Goal: Task Accomplishment & Management: Manage account settings

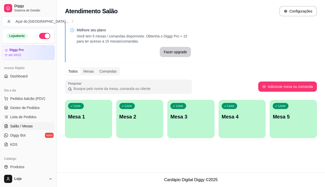
scroll to position [51, 0]
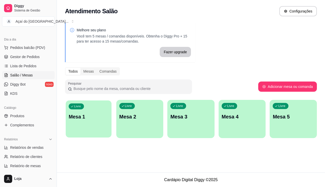
click at [71, 124] on div "Livre Mesa 1" at bounding box center [89, 115] width 46 height 31
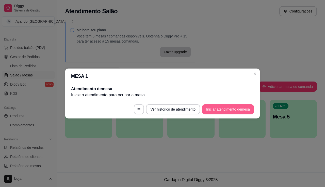
click at [209, 106] on button "Iniciar atendimento de mesa" at bounding box center [228, 109] width 52 height 10
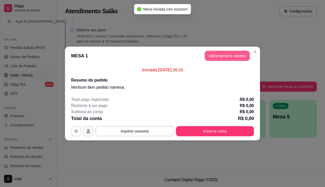
click at [218, 54] on button "Adicionar itens na mesa" at bounding box center [227, 56] width 45 height 10
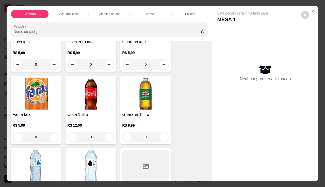
scroll to position [1525, 0]
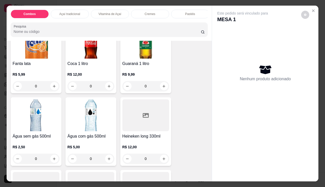
click at [81, 144] on div "R$ 5,00 0" at bounding box center [91, 151] width 47 height 24
click at [32, 138] on h4 "Água sem gás 500ml" at bounding box center [36, 136] width 47 height 6
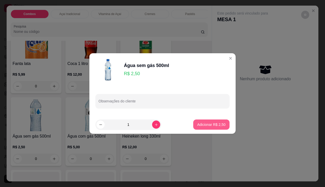
click at [213, 121] on button "Adicionar R$ 2,50" at bounding box center [211, 124] width 36 height 10
type input "1"
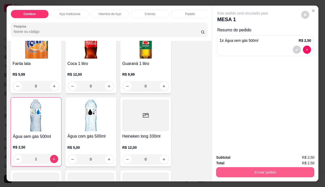
click at [245, 169] on button "Enviar pedido" at bounding box center [265, 172] width 98 height 10
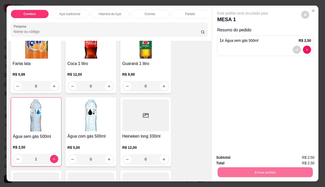
click at [296, 159] on button "Enviar pedido" at bounding box center [301, 158] width 29 height 10
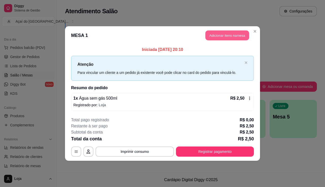
click at [211, 35] on button "Adicionar itens na mesa" at bounding box center [228, 35] width 44 height 10
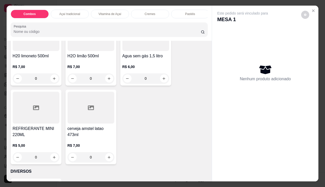
scroll to position [1703, 0]
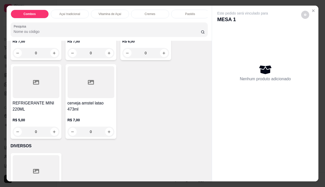
click at [85, 108] on h4 "cerveja amstel latao 473ml" at bounding box center [91, 106] width 47 height 12
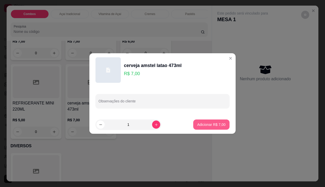
click at [218, 125] on p "Adicionar R$ 7,00" at bounding box center [211, 124] width 28 height 5
type input "1"
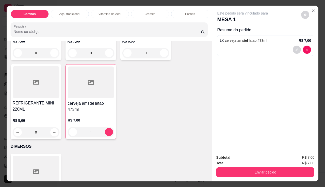
click at [261, 165] on div "Enviar pedido" at bounding box center [265, 170] width 98 height 11
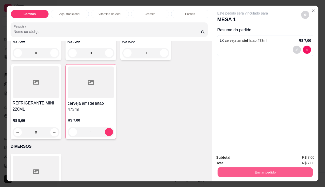
click at [262, 167] on button "Enviar pedido" at bounding box center [265, 172] width 95 height 10
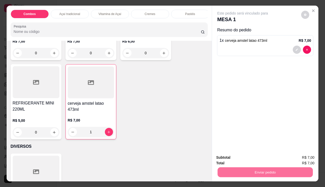
click at [295, 158] on button "Enviar pedido" at bounding box center [301, 158] width 29 height 10
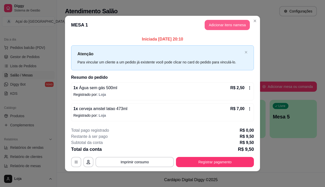
click at [233, 22] on button "Adicionar itens na mesa" at bounding box center [227, 25] width 45 height 10
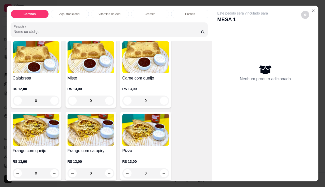
scroll to position [712, 0]
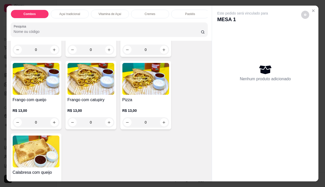
click at [39, 103] on h4 "Frango com queijo" at bounding box center [36, 100] width 47 height 6
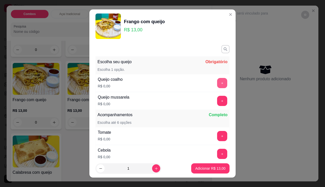
click at [217, 83] on button "+" at bounding box center [222, 83] width 10 height 10
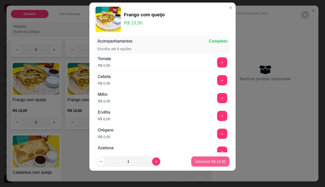
click at [213, 158] on button "Adicionar R$ 13,00" at bounding box center [210, 161] width 38 height 10
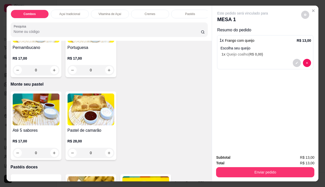
scroll to position [1016, 0]
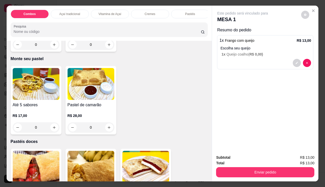
click at [32, 108] on h4 "Até 5 sabores" at bounding box center [36, 105] width 47 height 6
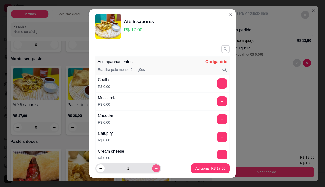
click at [152, 167] on button "increase-product-quantity" at bounding box center [156, 168] width 8 height 8
type input "2"
click at [217, 87] on button "+" at bounding box center [222, 83] width 10 height 10
click at [218, 102] on button "+" at bounding box center [223, 101] width 10 height 10
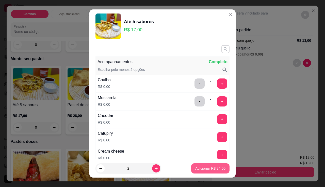
click at [205, 166] on p "Adicionar R$ 34,00" at bounding box center [210, 167] width 30 height 5
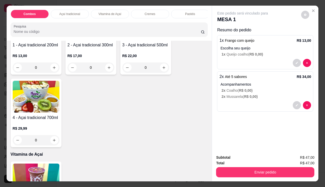
scroll to position [203, 0]
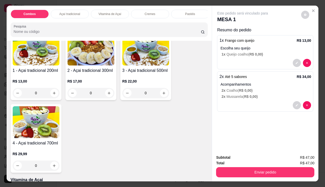
click at [23, 78] on div "R$ 13,00 0" at bounding box center [36, 85] width 47 height 24
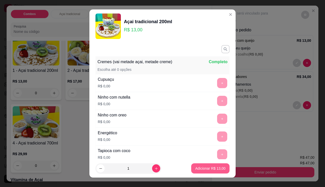
click at [206, 170] on p "Adicionar R$ 13,00" at bounding box center [210, 167] width 30 height 5
type input "1"
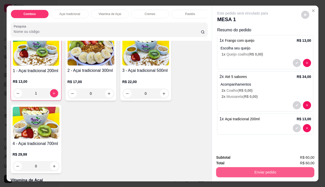
scroll to position [204, 0]
click at [236, 168] on button "Enviar pedido" at bounding box center [265, 172] width 95 height 10
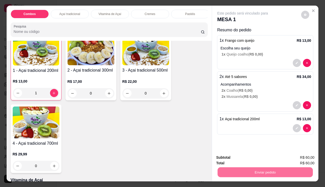
click at [302, 158] on button "Enviar pedido" at bounding box center [301, 158] width 29 height 10
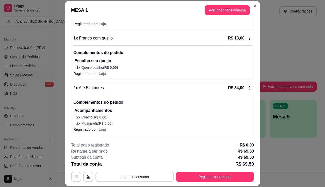
scroll to position [96, 0]
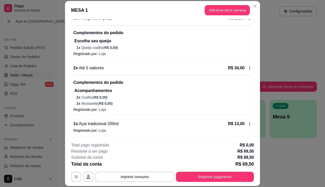
click at [248, 125] on icon at bounding box center [250, 123] width 4 height 4
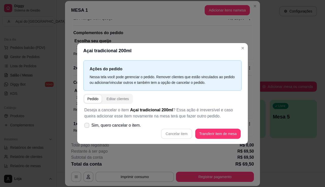
click at [93, 128] on span "Sim, quero cancelar o item." at bounding box center [116, 125] width 50 height 6
click at [87, 128] on input "Sim, quero cancelar o item." at bounding box center [85, 127] width 3 height 3
checkbox input "true"
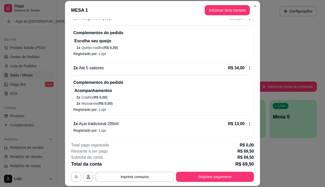
click at [248, 124] on icon at bounding box center [250, 123] width 4 height 4
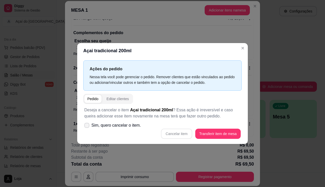
click at [133, 127] on span "Sim, quero cancelar o item." at bounding box center [116, 125] width 50 height 6
click at [87, 127] on input "Sim, quero cancelar o item." at bounding box center [85, 127] width 3 height 3
checkbox input "true"
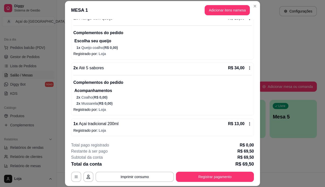
click at [248, 125] on icon at bounding box center [250, 123] width 4 height 4
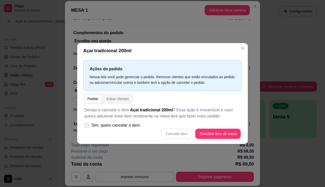
click at [125, 129] on label "Sim, quero cancelar o item." at bounding box center [112, 125] width 61 height 10
click at [87, 129] on input "Sim, quero cancelar o item." at bounding box center [85, 127] width 3 height 3
checkbox input "true"
click at [167, 131] on button "Cancelar item" at bounding box center [176, 133] width 31 height 10
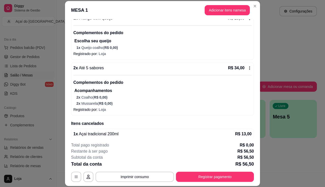
scroll to position [104, 0]
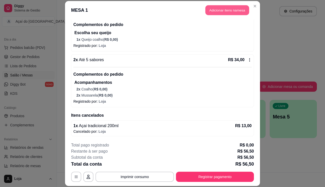
click at [224, 9] on button "Adicionar itens na mesa" at bounding box center [228, 10] width 44 height 10
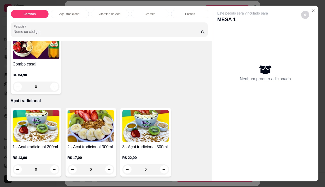
scroll to position [152, 0]
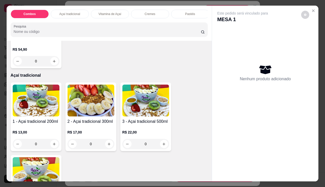
click at [50, 101] on img at bounding box center [36, 100] width 47 height 32
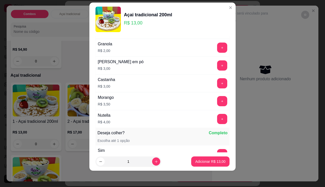
scroll to position [534, 0]
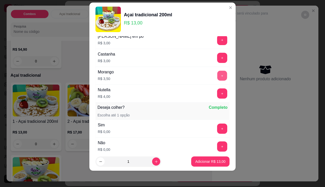
click at [218, 79] on button "+" at bounding box center [223, 75] width 10 height 10
click at [196, 161] on p "Adicionar R$ 16,50" at bounding box center [210, 161] width 29 height 5
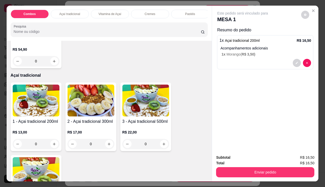
click at [224, 163] on div "Total R$ 16,50" at bounding box center [265, 163] width 98 height 6
drag, startPoint x: 224, startPoint y: 163, endPoint x: 228, endPoint y: 168, distance: 6.8
click at [224, 163] on div "Total R$ 16,50" at bounding box center [265, 163] width 98 height 6
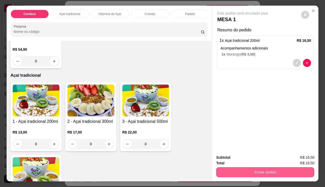
click at [228, 168] on button "Enviar pedido" at bounding box center [265, 172] width 98 height 10
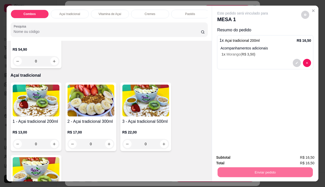
click at [305, 158] on button "Enviar pedido" at bounding box center [301, 158] width 29 height 10
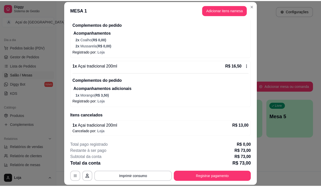
scroll to position [129, 0]
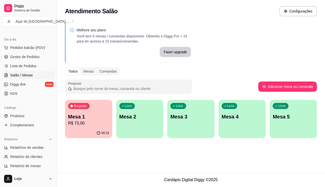
click at [20, 129] on div "Catálogo Produtos Complementos" at bounding box center [28, 115] width 57 height 29
click at [25, 125] on span "Complementos" at bounding box center [22, 124] width 24 height 5
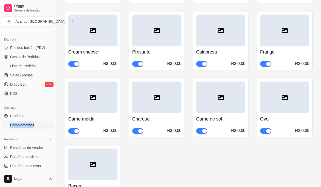
scroll to position [2058, 0]
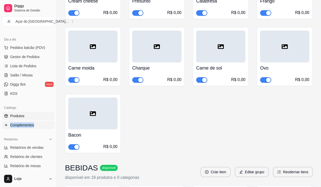
click at [22, 114] on span "Produtos" at bounding box center [17, 115] width 14 height 5
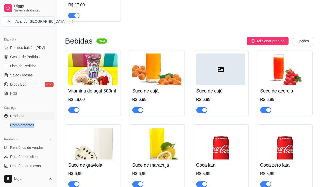
scroll to position [1448, 0]
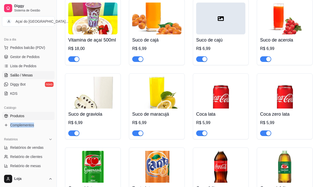
click at [11, 72] on link "Salão / Mesas" at bounding box center [28, 75] width 53 height 8
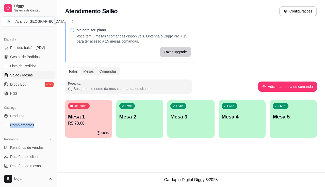
click at [83, 120] on p "R$ 73,00" at bounding box center [88, 123] width 41 height 6
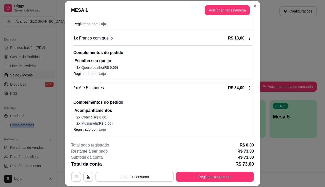
scroll to position [154, 0]
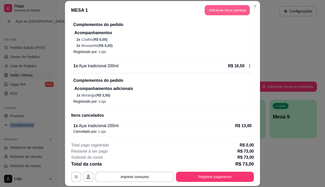
click at [220, 12] on button "Adicionar itens na mesa" at bounding box center [227, 10] width 45 height 10
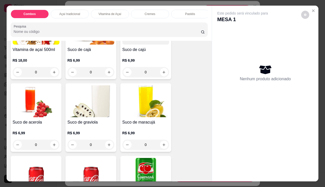
scroll to position [1372, 0]
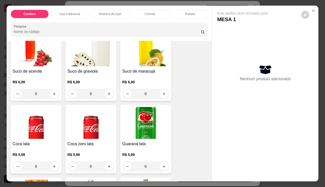
click at [35, 138] on img at bounding box center [36, 123] width 47 height 32
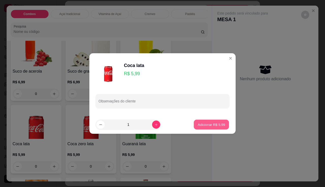
click at [214, 125] on p "Adicionar R$ 5,99" at bounding box center [211, 124] width 27 height 5
type input "1"
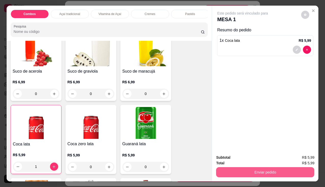
click at [229, 168] on button "Enviar pedido" at bounding box center [265, 172] width 98 height 10
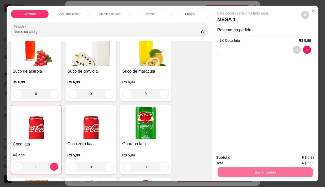
click at [302, 156] on button "Enviar pedido" at bounding box center [302, 157] width 28 height 9
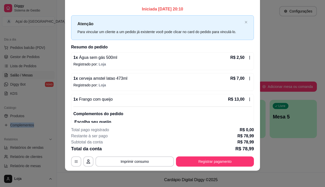
scroll to position [0, 0]
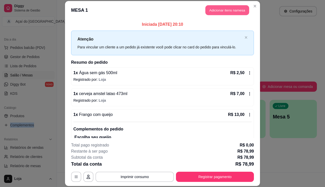
click at [231, 8] on button "Adicionar itens na mesa" at bounding box center [228, 10] width 44 height 10
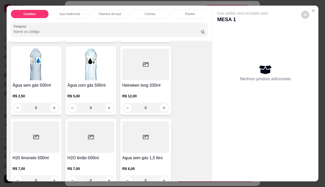
scroll to position [1677, 0]
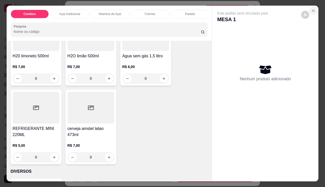
click at [312, 10] on icon "Close" at bounding box center [314, 11] width 4 height 4
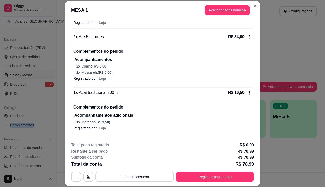
scroll to position [175, 0]
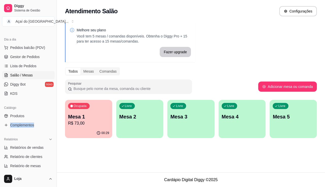
click at [88, 125] on p "R$ 73,00" at bounding box center [88, 123] width 41 height 6
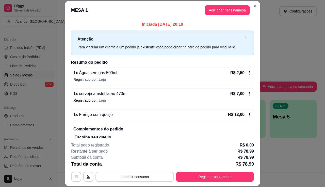
click at [217, 4] on header "MESA 1 Adicionar itens na mesa" at bounding box center [162, 10] width 195 height 18
click at [219, 10] on button "Adicionar itens na mesa" at bounding box center [227, 10] width 45 height 10
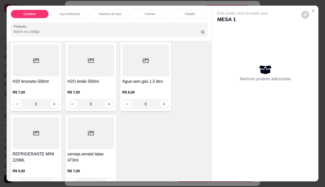
scroll to position [1728, 0]
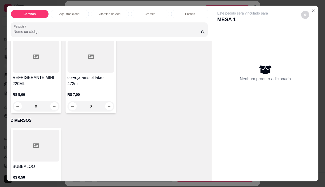
click at [96, 80] on h4 "cerveja amstel latao 473ml" at bounding box center [91, 80] width 47 height 12
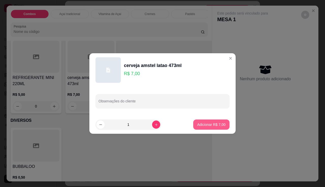
click at [199, 128] on button "Adicionar R$ 7,00" at bounding box center [211, 124] width 36 height 10
type input "1"
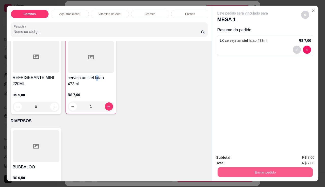
click at [227, 169] on button "Enviar pedido" at bounding box center [265, 172] width 95 height 10
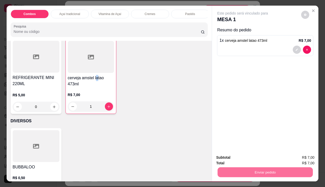
click at [295, 158] on button "Enviar pedido" at bounding box center [301, 158] width 29 height 10
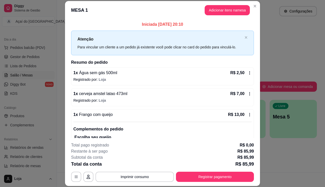
click at [247, 89] on div "1 x cerveja amstel latao 473ml R$ 7,00 Registrado por: Loja" at bounding box center [162, 97] width 183 height 18
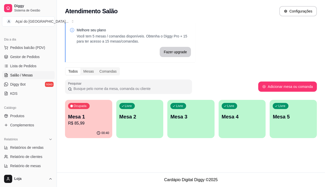
click at [127, 133] on div "button" at bounding box center [139, 135] width 47 height 6
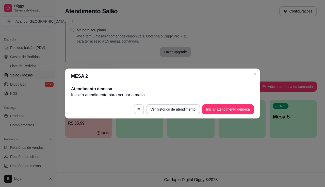
click at [223, 114] on footer "Ver histórico de atendimento Iniciar atendimento de mesa" at bounding box center [162, 109] width 195 height 18
click at [225, 111] on button "Iniciar atendimento de mesa" at bounding box center [228, 109] width 52 height 10
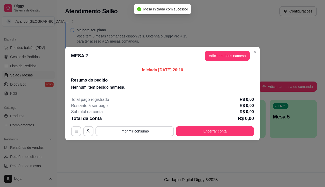
click at [224, 47] on header "MESA 2 Adicionar itens na mesa" at bounding box center [162, 56] width 195 height 18
click at [227, 56] on button "Adicionar itens na mesa" at bounding box center [228, 56] width 44 height 10
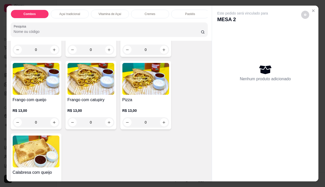
scroll to position [737, 0]
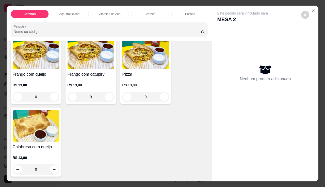
click at [90, 69] on img at bounding box center [91, 53] width 47 height 32
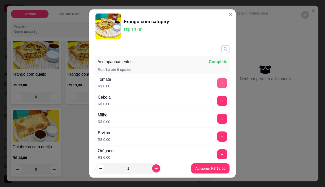
click at [217, 81] on button "+" at bounding box center [222, 83] width 10 height 10
click at [218, 98] on button "+" at bounding box center [223, 101] width 10 height 10
click at [217, 121] on button "+" at bounding box center [222, 118] width 10 height 10
click at [218, 139] on button "+" at bounding box center [223, 136] width 10 height 10
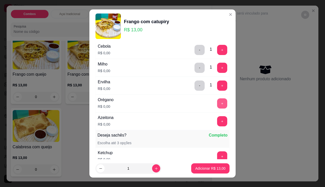
click at [217, 102] on button "+" at bounding box center [222, 103] width 10 height 10
click at [218, 124] on button "+" at bounding box center [223, 121] width 10 height 10
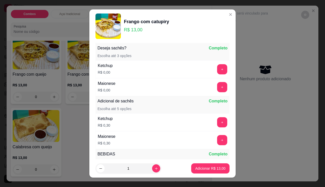
scroll to position [7, 0]
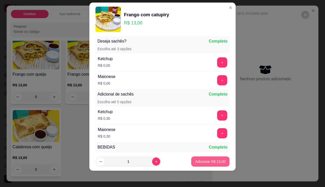
click at [204, 162] on p "Adicionar R$ 13,00" at bounding box center [210, 161] width 30 height 5
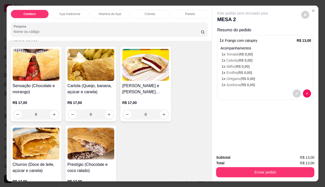
scroll to position [1169, 0]
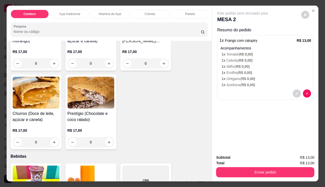
click at [84, 113] on h4 "Prestígio (Chocolate e coco ralado)" at bounding box center [91, 116] width 47 height 12
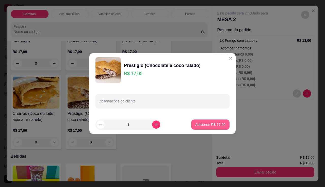
click at [202, 124] on p "Adicionar R$ 17,00" at bounding box center [210, 124] width 30 height 5
type input "1"
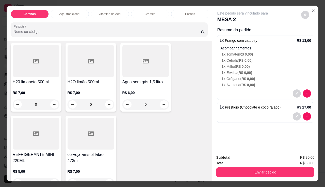
scroll to position [1751, 0]
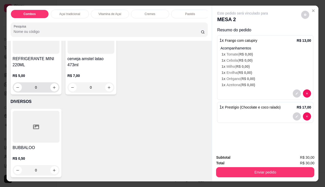
click at [33, 76] on div "R$ 5,00 0" at bounding box center [36, 82] width 47 height 19
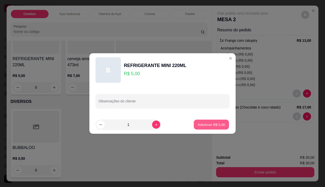
click at [214, 125] on p "Adicionar R$ 5,00" at bounding box center [211, 124] width 27 height 5
type input "1"
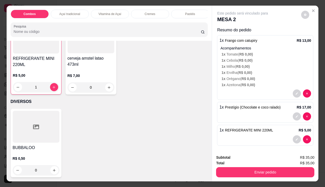
click at [226, 165] on div "Enviar pedido" at bounding box center [265, 170] width 98 height 11
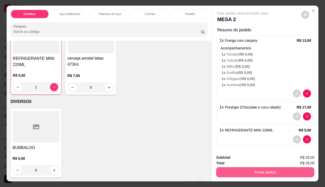
click at [228, 167] on button "Enviar pedido" at bounding box center [265, 172] width 98 height 10
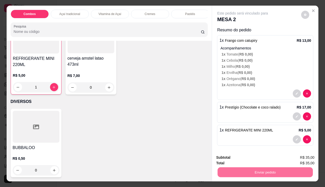
click at [299, 158] on button "Enviar pedido" at bounding box center [302, 157] width 28 height 9
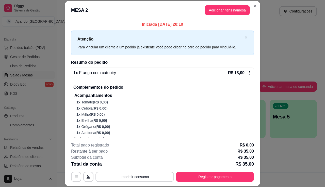
scroll to position [50, 0]
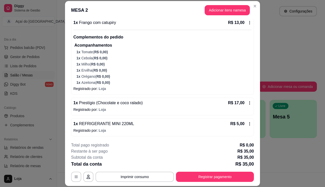
click at [202, 174] on button "Registrar pagamento" at bounding box center [215, 176] width 78 height 10
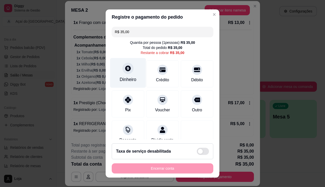
click at [129, 71] on div at bounding box center [127, 68] width 11 height 11
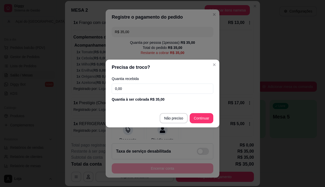
click at [137, 84] on input "0,00" at bounding box center [163, 88] width 102 height 10
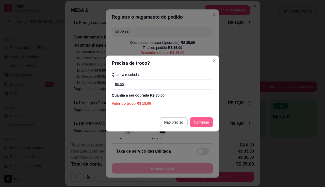
type input "50,00"
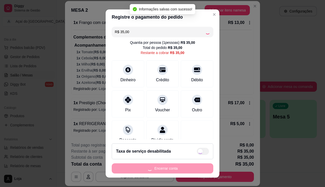
type input "R$ 0,00"
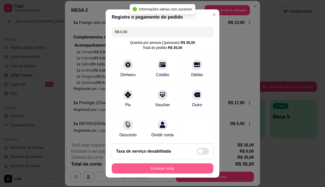
click at [133, 161] on footer "Taxa de serviço desabilitada Encerrar conta" at bounding box center [163, 158] width 114 height 38
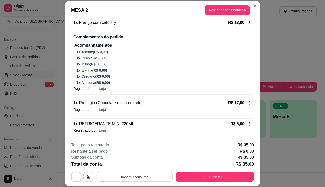
click at [106, 177] on button "Imprimir consumo" at bounding box center [135, 177] width 76 height 10
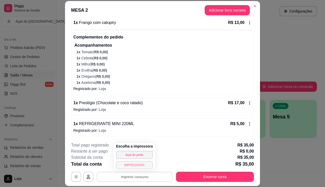
click at [132, 167] on button "IMPRESSORA" at bounding box center [134, 165] width 37 height 8
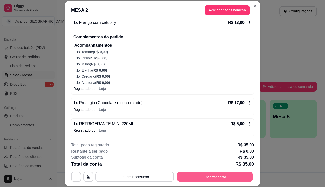
click at [241, 175] on button "Encerrar conta" at bounding box center [215, 177] width 76 height 10
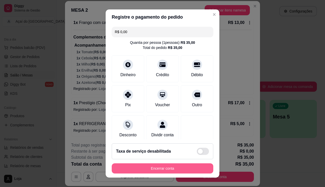
click at [182, 167] on button "Encerrar conta" at bounding box center [163, 168] width 102 height 10
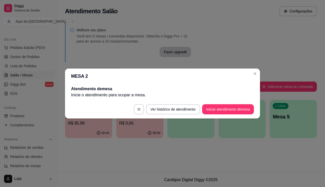
scroll to position [0, 0]
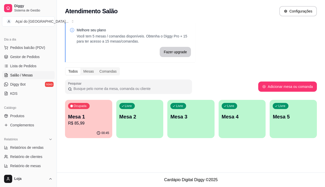
click at [108, 133] on p "00:45" at bounding box center [106, 133] width 8 height 4
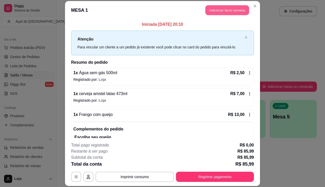
click at [220, 8] on button "Adicionar itens na mesa" at bounding box center [228, 10] width 44 height 10
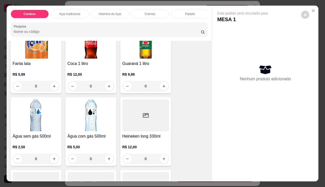
scroll to position [1601, 0]
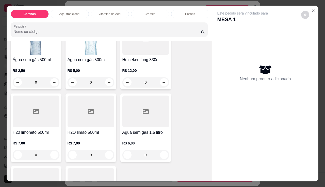
click at [18, 60] on h4 "Água sem gás 500ml" at bounding box center [36, 60] width 47 height 6
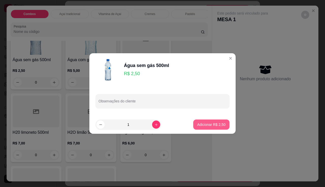
click at [211, 124] on p "Adicionar R$ 2,50" at bounding box center [211, 124] width 28 height 5
type input "1"
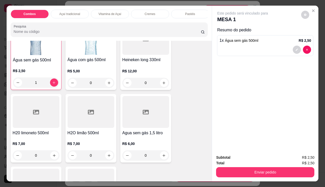
scroll to position [1601, 0]
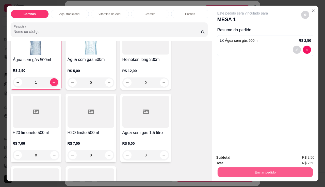
click at [232, 167] on button "Enviar pedido" at bounding box center [265, 172] width 95 height 10
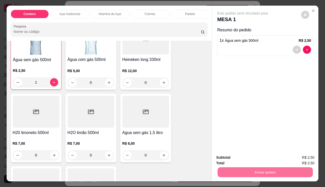
click at [292, 158] on button "Enviar pedido" at bounding box center [302, 157] width 28 height 9
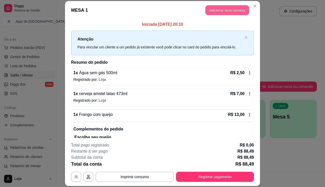
click at [220, 6] on button "Adicionar itens na mesa" at bounding box center [228, 10] width 44 height 10
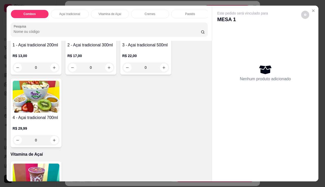
scroll to position [178, 0]
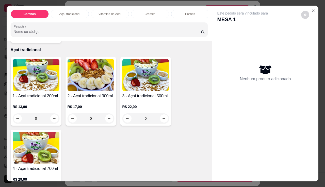
click at [33, 86] on img at bounding box center [36, 75] width 47 height 32
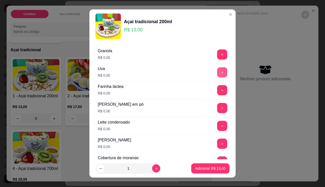
scroll to position [102, 0]
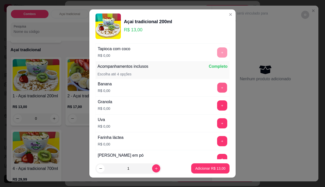
click at [218, 87] on button "+" at bounding box center [223, 87] width 10 height 10
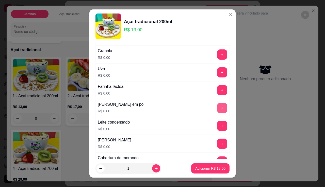
click at [217, 109] on button "+" at bounding box center [222, 108] width 10 height 10
click at [213, 132] on div "Leite condensado R$ 0,00 +" at bounding box center [163, 126] width 134 height 18
click at [217, 129] on button "+" at bounding box center [222, 125] width 10 height 10
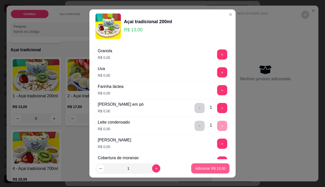
click at [214, 166] on p "Adicionar R$ 13,00" at bounding box center [210, 167] width 30 height 5
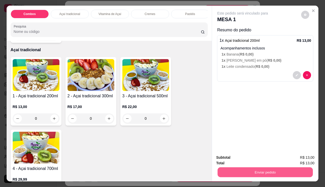
click at [240, 172] on button "Enviar pedido" at bounding box center [265, 172] width 95 height 10
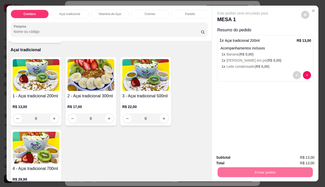
click at [295, 156] on button "Enviar pedido" at bounding box center [302, 157] width 28 height 9
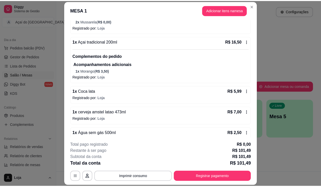
scroll to position [278, 0]
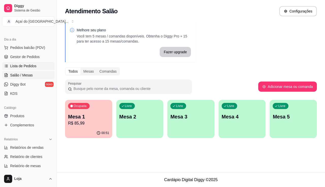
click at [29, 65] on span "Lista de Pedidos" at bounding box center [23, 65] width 26 height 5
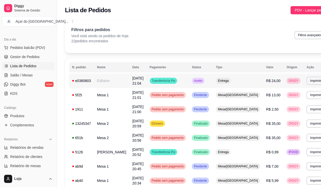
click at [101, 83] on td "Edilaine" at bounding box center [111, 80] width 35 height 14
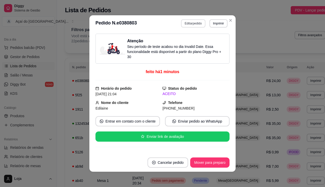
click at [197, 24] on button "Editar pedido" at bounding box center [193, 23] width 24 height 8
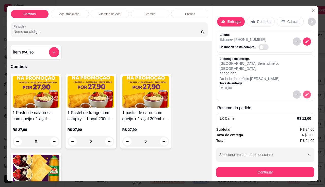
click at [304, 90] on button "decrease-product-quantity" at bounding box center [307, 94] width 8 height 8
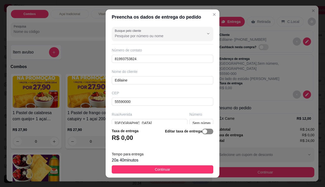
click at [205, 132] on span "button" at bounding box center [207, 131] width 11 height 6
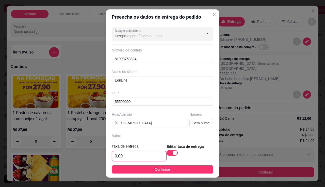
click at [149, 155] on input "0,00" at bounding box center [139, 156] width 54 height 10
type input "2,00"
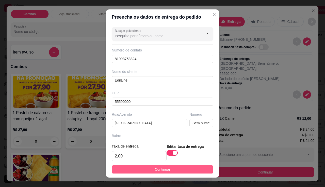
click at [159, 173] on button "Continuar" at bounding box center [163, 169] width 102 height 8
click at [159, 173] on div "1 Pastel de calabresa com queijo+ 1 açaí 200ml+ 1 refri lata 220ml R$ 27,90 0 1…" at bounding box center [109, 147] width 197 height 147
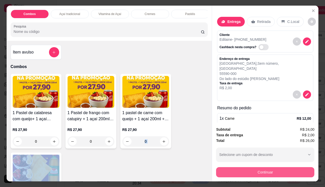
click at [262, 172] on button "Continuar" at bounding box center [265, 172] width 98 height 10
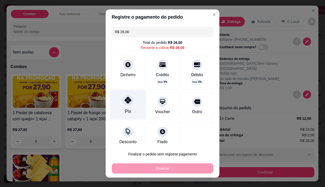
click at [122, 98] on div at bounding box center [127, 99] width 11 height 11
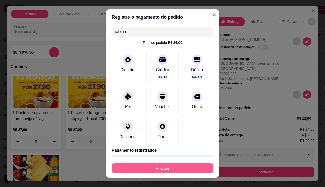
click at [149, 167] on button "Finalizar" at bounding box center [163, 168] width 102 height 10
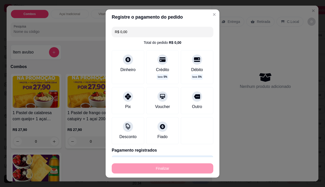
type input "-R$ 26,00"
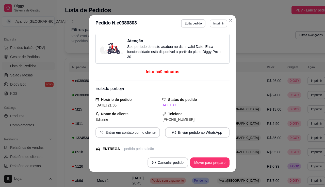
click at [217, 24] on button "Imprimir" at bounding box center [219, 23] width 18 height 8
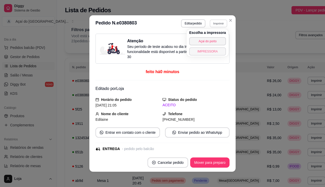
click at [208, 55] on button "IMPRESSORA" at bounding box center [207, 51] width 37 height 8
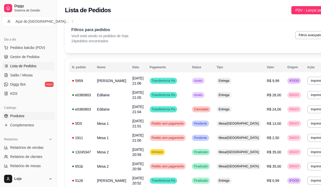
click at [17, 119] on link "Produtos" at bounding box center [28, 116] width 53 height 8
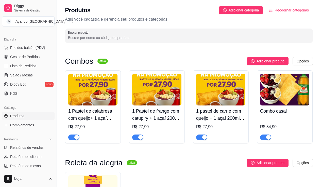
click at [139, 138] on div "button" at bounding box center [140, 137] width 5 height 5
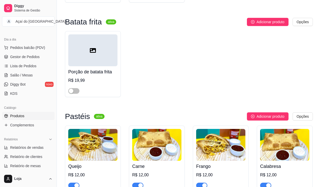
scroll to position [686, 0]
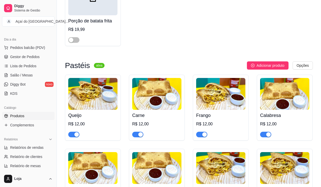
click at [201, 137] on span "button" at bounding box center [201, 134] width 11 height 6
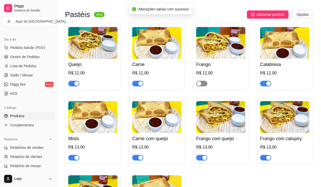
scroll to position [762, 0]
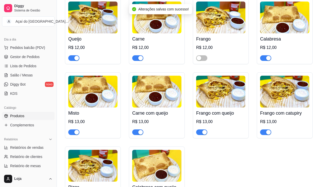
click at [198, 132] on span "button" at bounding box center [201, 132] width 11 height 6
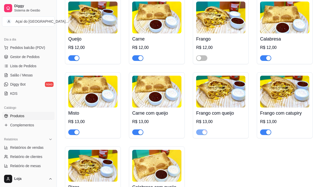
click at [265, 135] on span "button" at bounding box center [265, 132] width 11 height 6
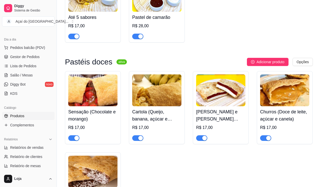
scroll to position [1245, 0]
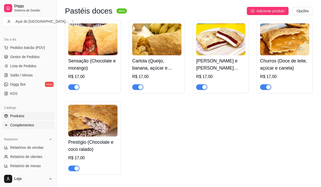
click at [23, 121] on link "Complementos" at bounding box center [28, 125] width 53 height 8
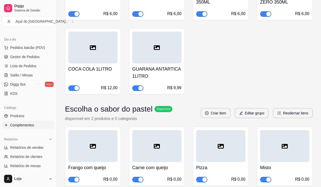
scroll to position [2414, 0]
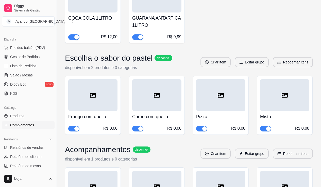
click at [72, 126] on span "button" at bounding box center [73, 129] width 11 height 6
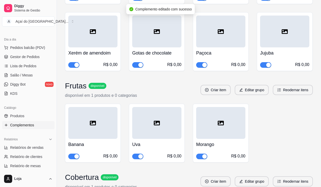
scroll to position [2719, 0]
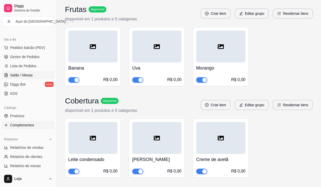
click at [38, 75] on link "Salão / Mesas" at bounding box center [28, 75] width 53 height 8
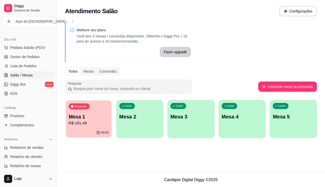
click at [87, 114] on p "Mesa 1" at bounding box center [89, 116] width 40 height 7
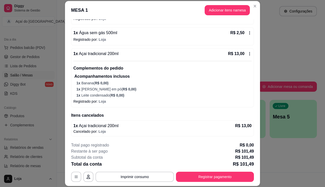
scroll to position [278, 0]
click at [160, 174] on button "Imprimir consumo" at bounding box center [135, 176] width 79 height 10
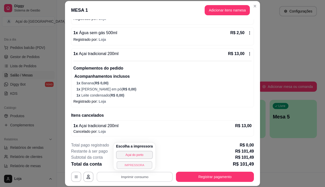
click at [141, 166] on button "IMPRESSORA" at bounding box center [135, 165] width 36 height 8
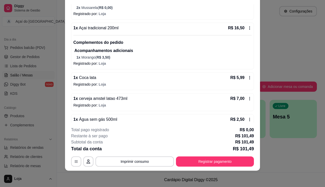
scroll to position [126, 0]
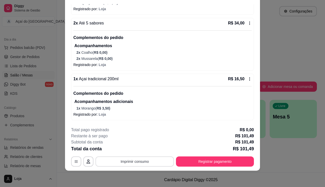
click at [138, 163] on button "Imprimir consumo" at bounding box center [135, 161] width 79 height 10
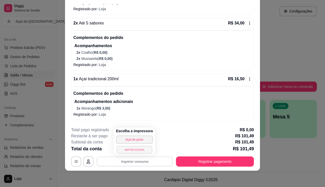
click at [140, 150] on button "IMPRESSORA" at bounding box center [135, 149] width 36 height 8
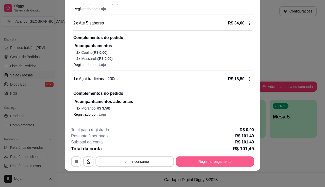
click at [215, 161] on button "Registrar pagamento" at bounding box center [215, 161] width 78 height 10
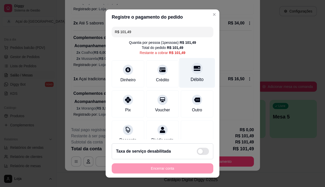
click at [194, 74] on div "Débito" at bounding box center [197, 73] width 36 height 30
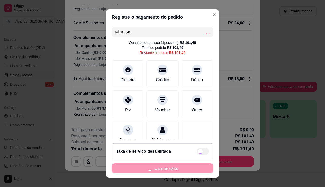
type input "R$ 0,00"
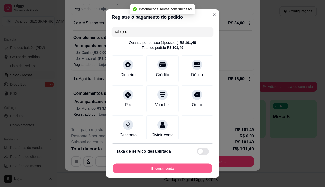
click at [166, 171] on button "Encerrar conta" at bounding box center [162, 168] width 99 height 10
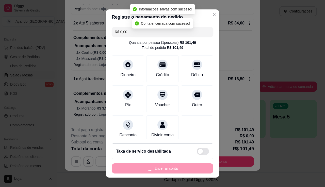
scroll to position [0, 0]
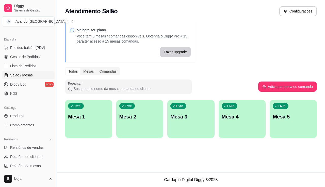
click at [112, 160] on div "Atendimento Salão Configurações Melhore seu plano Você tem 5 mesas / comandas d…" at bounding box center [191, 86] width 268 height 172
